Goal: Task Accomplishment & Management: Complete application form

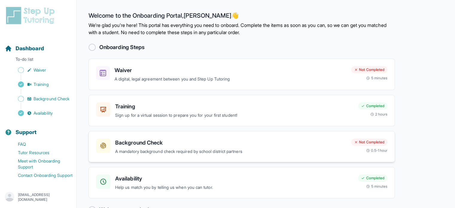
click at [184, 144] on h3 "Background Check" at bounding box center [230, 143] width 231 height 8
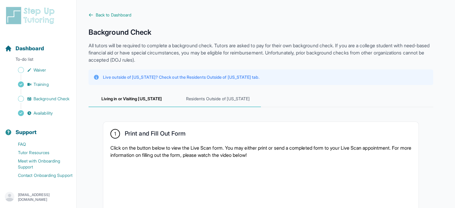
click at [209, 96] on span "Residents Outside of [US_STATE]" at bounding box center [218, 99] width 86 height 16
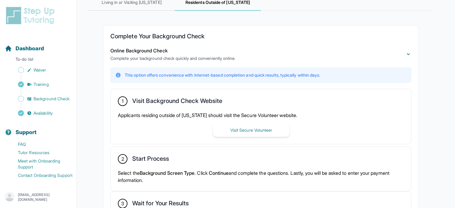
scroll to position [97, 0]
click at [254, 130] on button "Visit Secure Volunteer" at bounding box center [251, 129] width 77 height 13
